Goal: Task Accomplishment & Management: Use online tool/utility

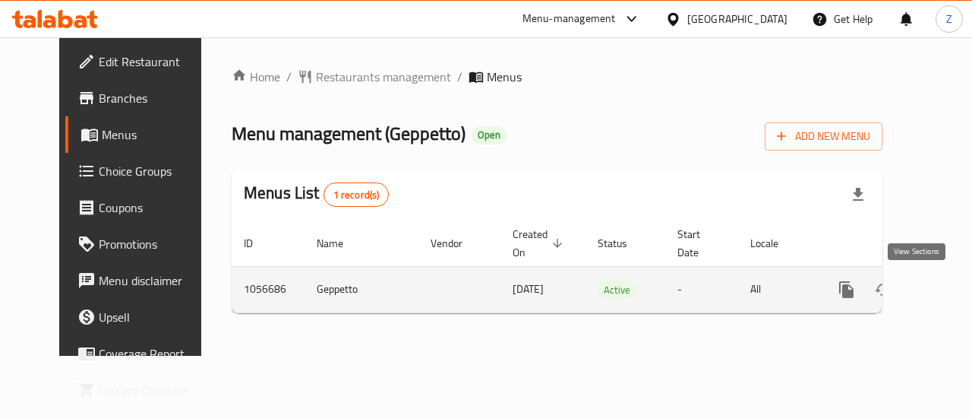
click at [947, 280] on icon "enhanced table" at bounding box center [956, 289] width 18 height 18
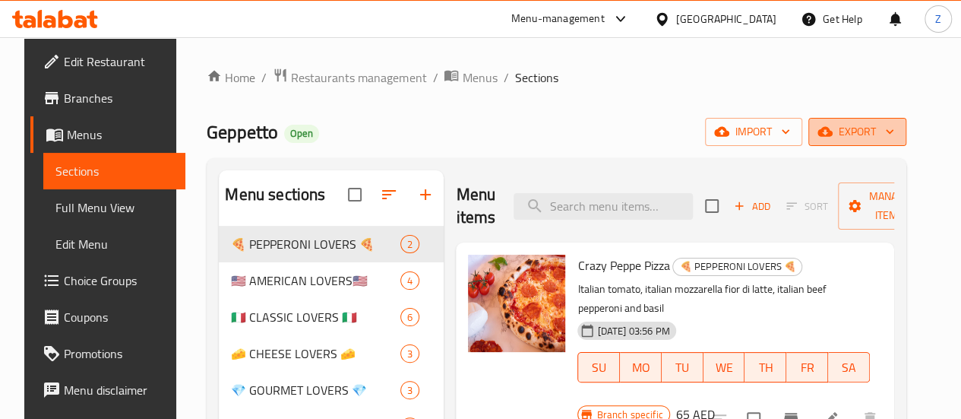
click at [833, 125] on icon "button" at bounding box center [824, 131] width 15 height 15
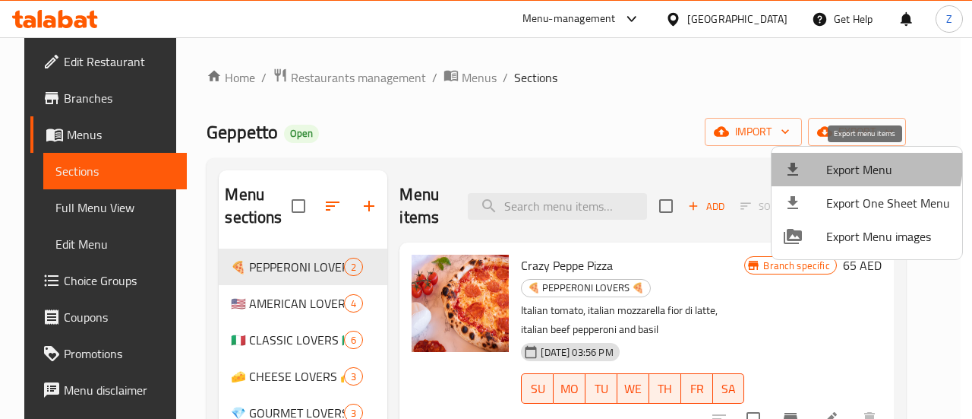
click at [857, 163] on span "Export Menu" at bounding box center [889, 169] width 124 height 18
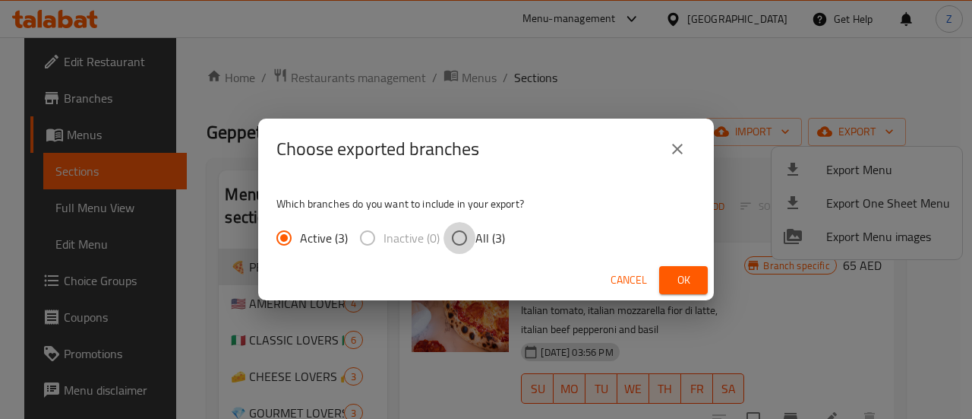
click at [462, 239] on input "All (3)" at bounding box center [460, 238] width 32 height 32
radio input "true"
click at [685, 153] on icon "close" at bounding box center [678, 149] width 18 height 18
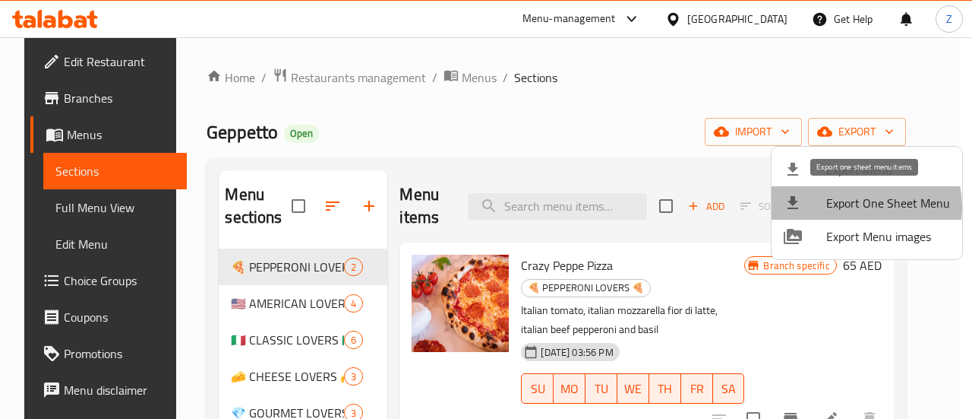
click at [853, 207] on span "Export One Sheet Menu" at bounding box center [889, 203] width 124 height 18
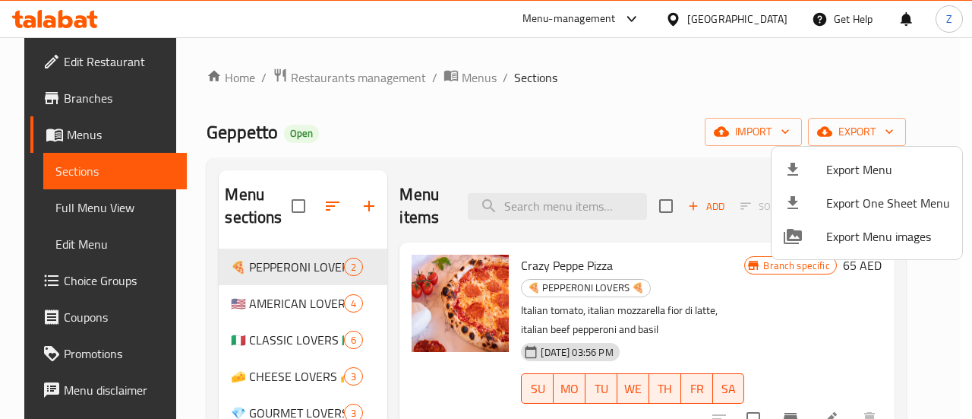
click at [652, 116] on div at bounding box center [486, 209] width 972 height 419
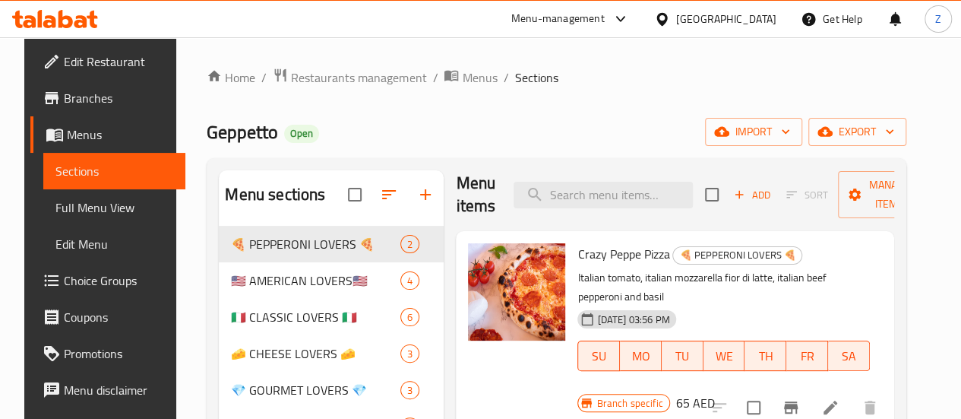
scroll to position [213, 0]
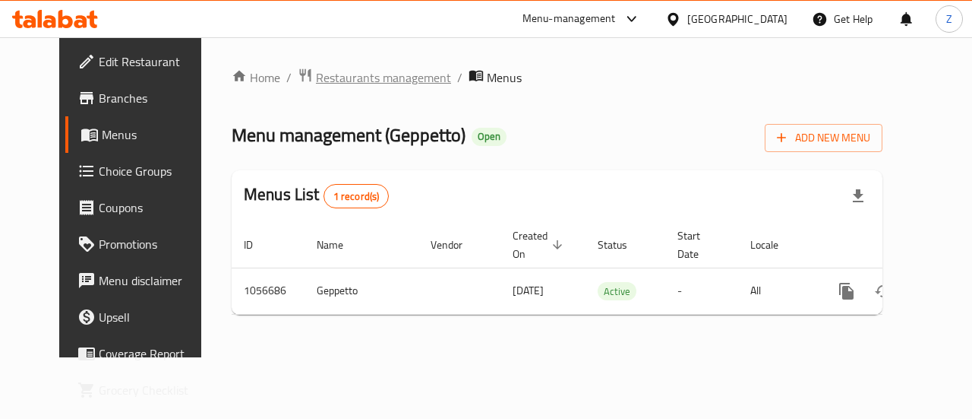
click at [316, 84] on span "Restaurants management" at bounding box center [383, 77] width 135 height 18
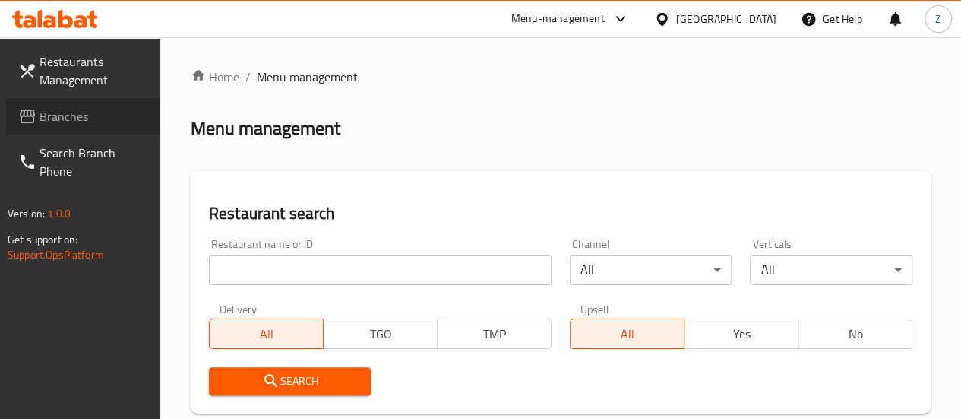
click at [134, 118] on span "Branches" at bounding box center [94, 116] width 109 height 18
